Goal: Information Seeking & Learning: Learn about a topic

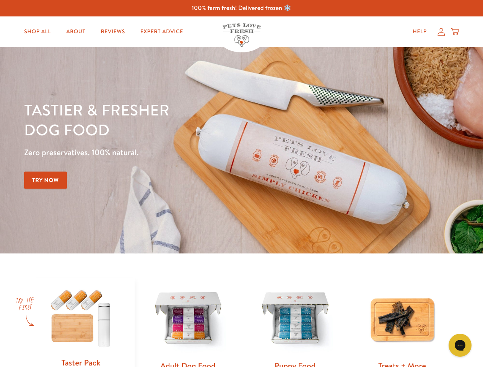
click at [241, 183] on div "Tastier & fresher dog food Zero preservatives. 100% natural. Try Now" at bounding box center [169, 150] width 290 height 101
click at [460, 345] on icon "Gorgias live chat" at bounding box center [459, 344] width 7 height 7
